Goal: Navigation & Orientation: Go to known website

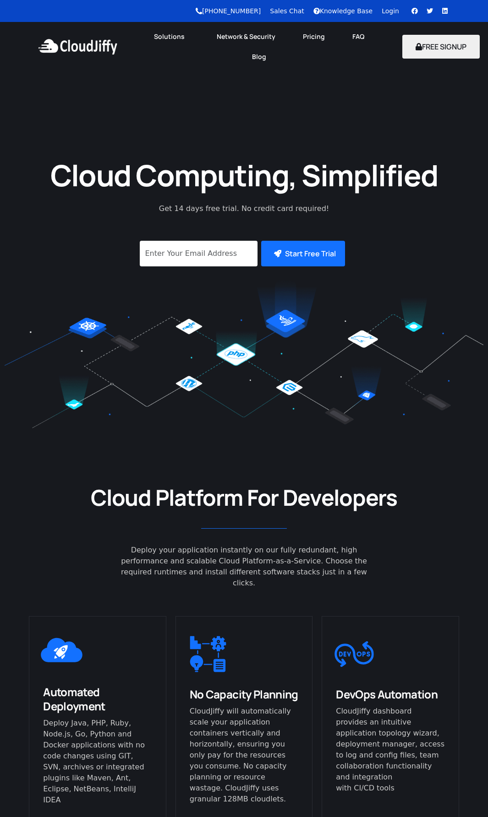
drag, startPoint x: 397, startPoint y: 4, endPoint x: 389, endPoint y: 11, distance: 10.4
click at [397, 4] on div "+91 9599656657 Sales Chat Knowledge Base Login Facebook Twitter Linkedin" at bounding box center [228, 11] width 456 height 22
click at [389, 11] on link "Login" at bounding box center [389, 10] width 17 height 7
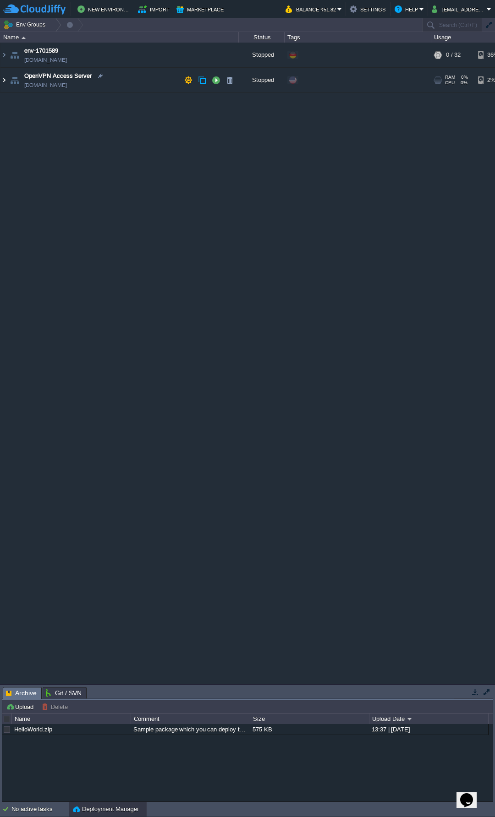
click at [3, 74] on img at bounding box center [3, 80] width 7 height 25
click at [2, 78] on img at bounding box center [3, 80] width 7 height 25
click at [5, 82] on img at bounding box center [3, 80] width 7 height 25
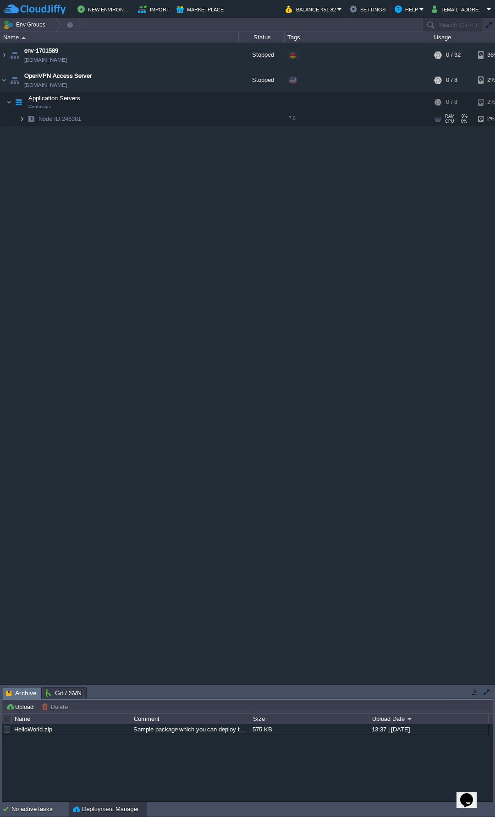
click at [24, 118] on img at bounding box center [21, 119] width 5 height 14
